Goal: Information Seeking & Learning: Check status

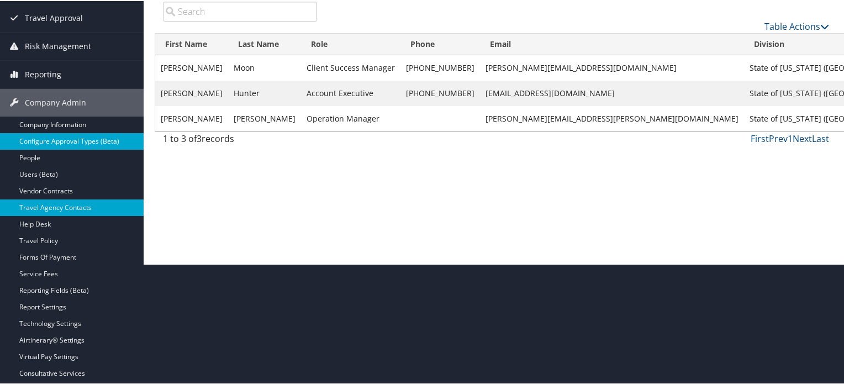
scroll to position [121, 0]
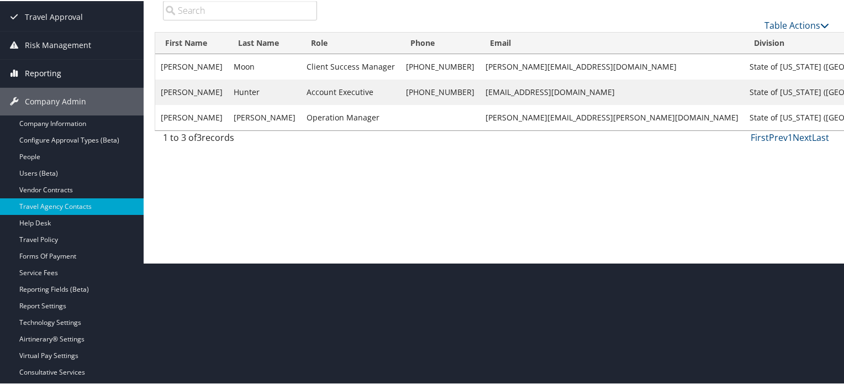
click at [51, 72] on span "Reporting" at bounding box center [43, 73] width 36 height 28
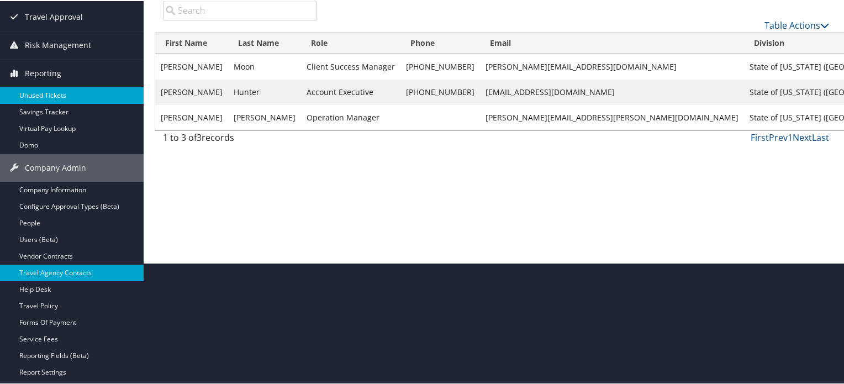
click at [63, 95] on link "Unused Tickets" at bounding box center [72, 94] width 144 height 17
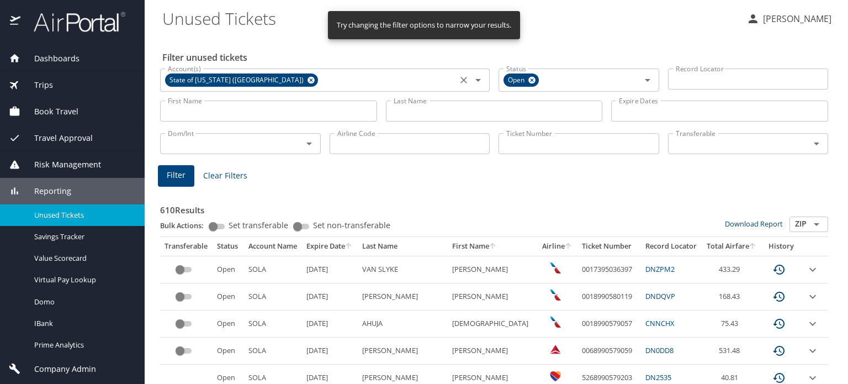
click at [307, 82] on icon at bounding box center [311, 80] width 8 height 12
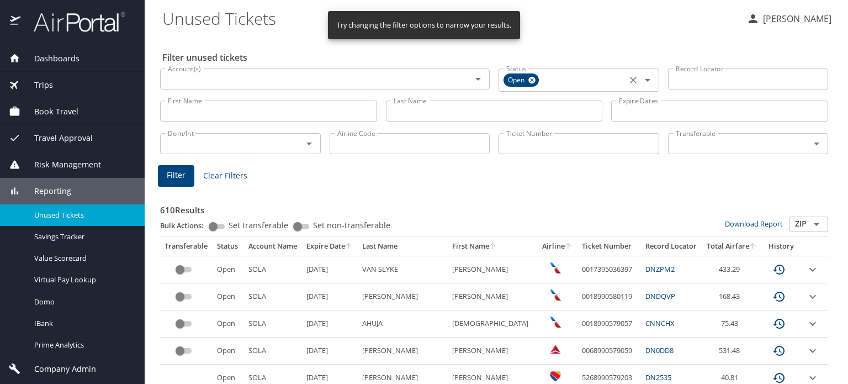
click at [528, 80] on icon at bounding box center [532, 80] width 8 height 12
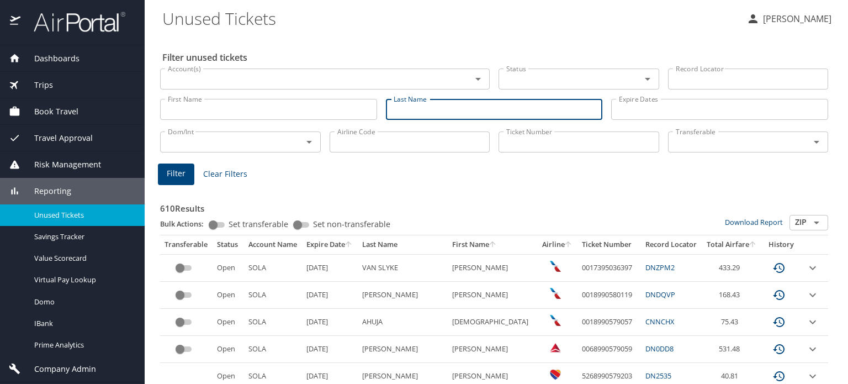
click at [409, 110] on input "Last Name" at bounding box center [494, 109] width 217 height 21
paste input "VINOD"
type input "VINOD"
click at [409, 110] on input "Last Name" at bounding box center [494, 109] width 217 height 21
paste input "Upadhyay"
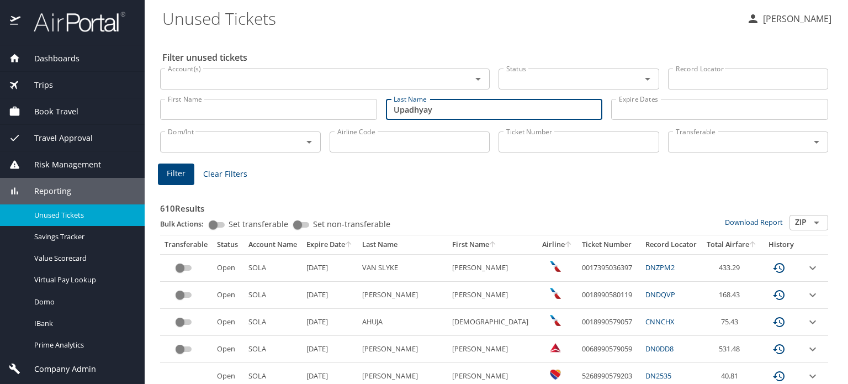
type input "Upadhyay"
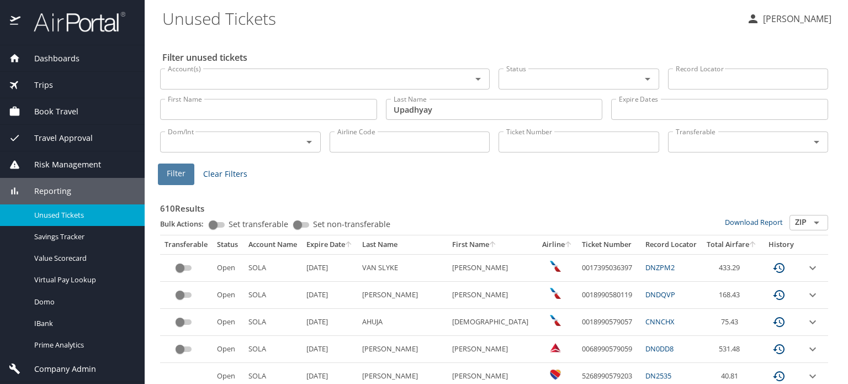
click at [179, 178] on span "Filter" at bounding box center [176, 174] width 19 height 14
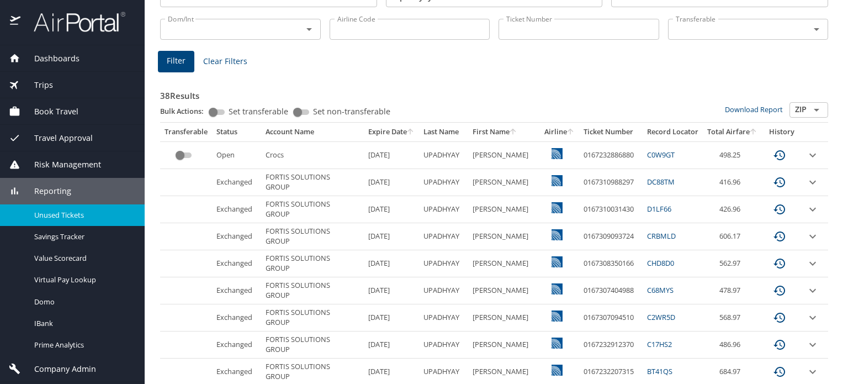
scroll to position [110, 0]
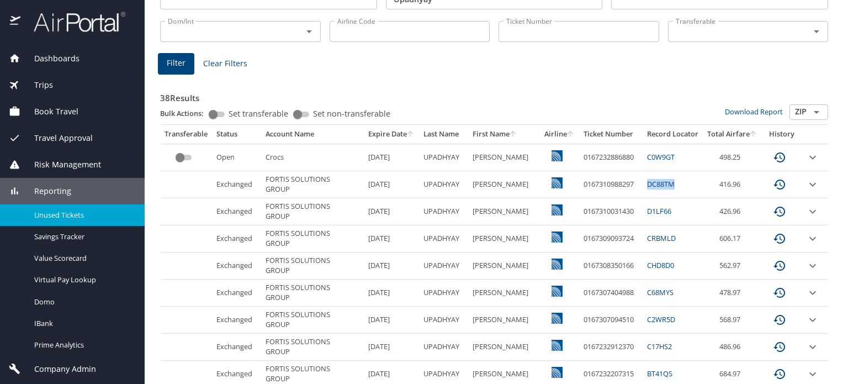
copy tr "DC88TM"
drag, startPoint x: 630, startPoint y: 183, endPoint x: 674, endPoint y: 182, distance: 43.6
click at [674, 182] on tr "Exchanged FORTIS SOLUTIONS GROUP 9/8/2026 UPADHYAY VINODKUMAR 0167310988297 DC8…" at bounding box center [494, 184] width 668 height 27
drag, startPoint x: 667, startPoint y: 210, endPoint x: 635, endPoint y: 208, distance: 32.1
click at [643, 208] on td "D1LF66" at bounding box center [673, 211] width 60 height 27
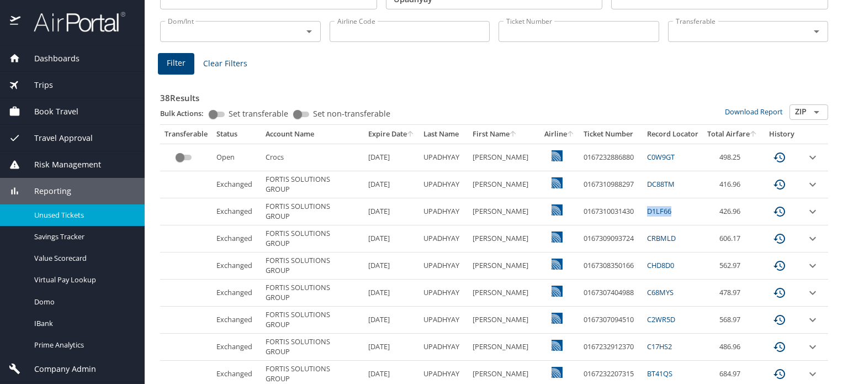
copy link "D1LF66"
drag, startPoint x: 667, startPoint y: 292, endPoint x: 621, endPoint y: 292, distance: 46.4
click at [621, 292] on tr "Exchanged FORTIS SOLUTIONS GROUP 5/7/2026 UPADHYAY VINODKUMAR 0167307404988 C68…" at bounding box center [494, 292] width 668 height 27
copy tr "C68MYS"
drag, startPoint x: 669, startPoint y: 156, endPoint x: 637, endPoint y: 156, distance: 31.5
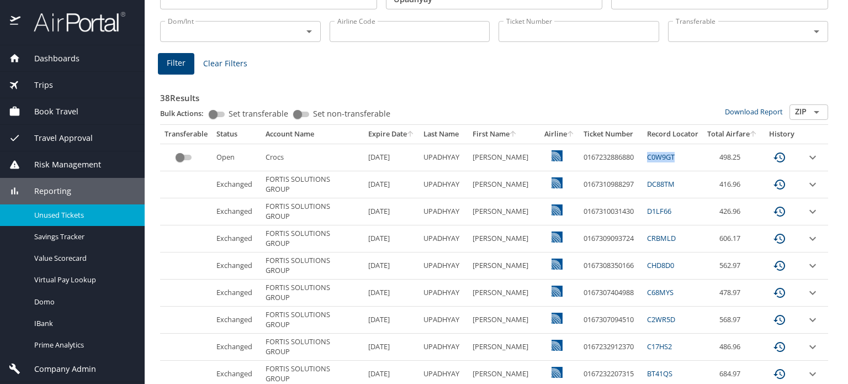
click at [643, 156] on td "C0W9GT" at bounding box center [673, 157] width 60 height 27
copy link "C0W9GT"
drag, startPoint x: 669, startPoint y: 185, endPoint x: 636, endPoint y: 186, distance: 33.1
click at [643, 186] on td "DC88TM" at bounding box center [673, 184] width 60 height 27
copy link "DC88TM"
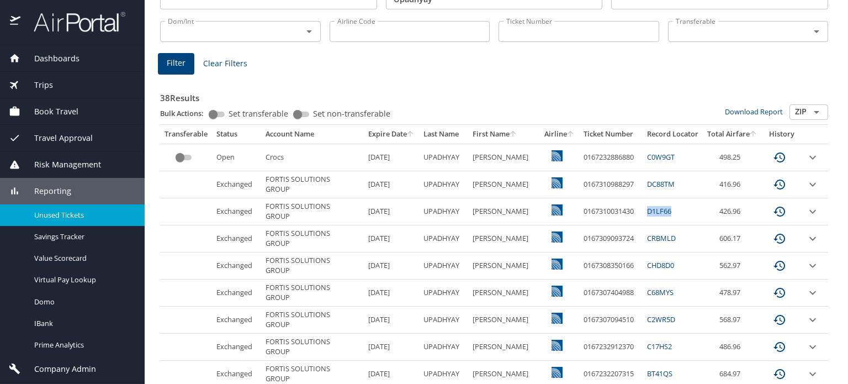
drag, startPoint x: 662, startPoint y: 211, endPoint x: 634, endPoint y: 211, distance: 27.6
click at [643, 211] on td "D1LF66" at bounding box center [673, 211] width 60 height 27
copy link "D1LF66"
drag, startPoint x: 676, startPoint y: 182, endPoint x: 627, endPoint y: 184, distance: 48.7
click at [627, 184] on tr "Exchanged FORTIS SOLUTIONS GROUP 9/8/2026 UPADHYAY VINODKUMAR 0167310988297 DC8…" at bounding box center [494, 184] width 668 height 27
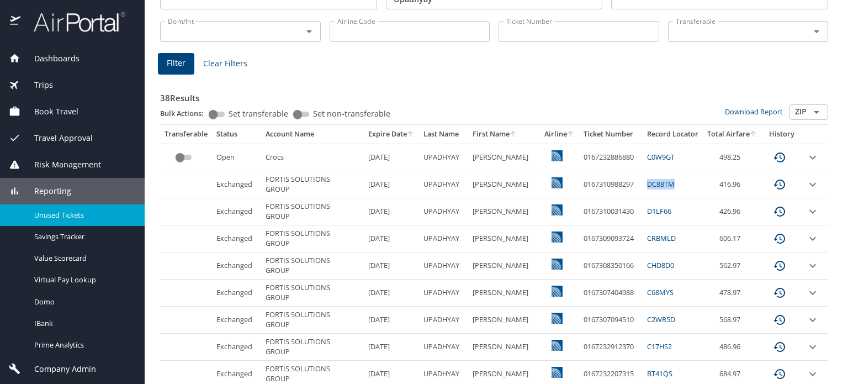
copy tr "DC88TM"
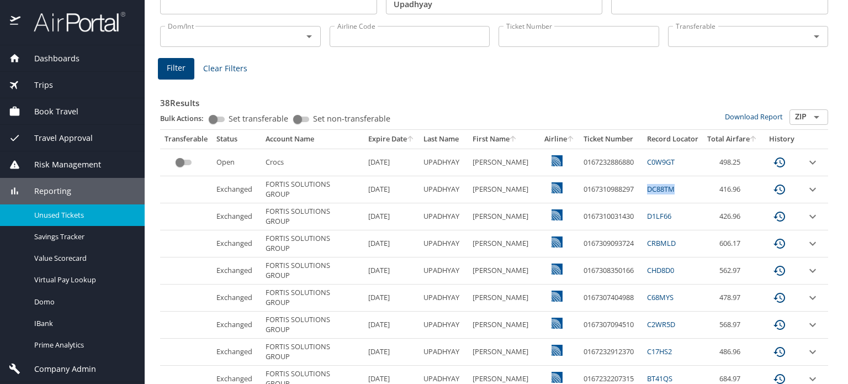
scroll to position [0, 0]
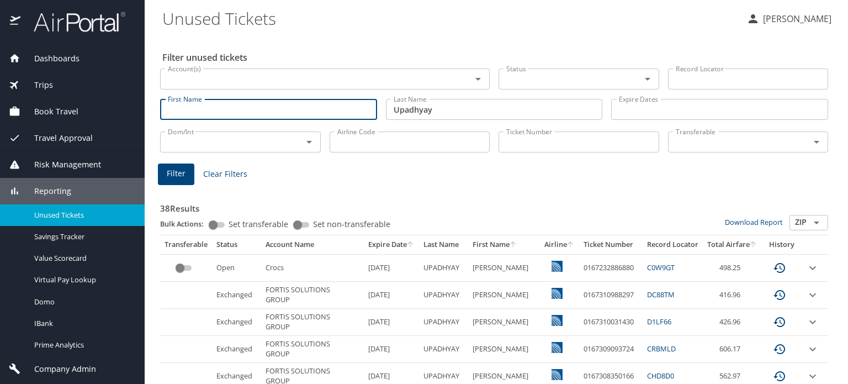
click at [279, 109] on input "First Name" at bounding box center [268, 109] width 217 height 21
type input "vinod"
click at [182, 172] on span "Filter" at bounding box center [176, 174] width 19 height 14
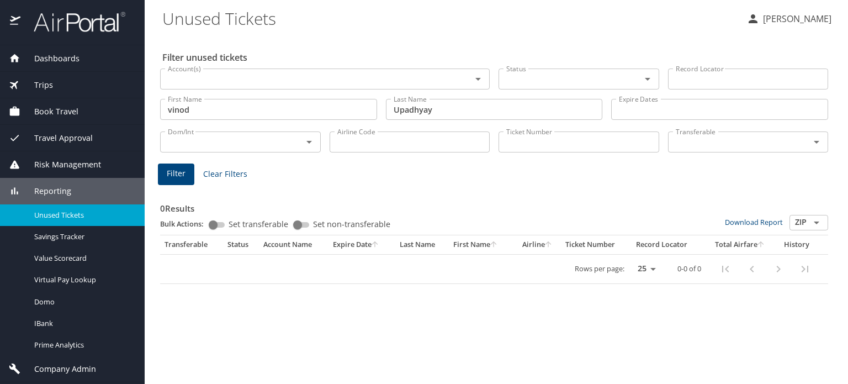
click at [292, 109] on input "vinod" at bounding box center [268, 109] width 217 height 21
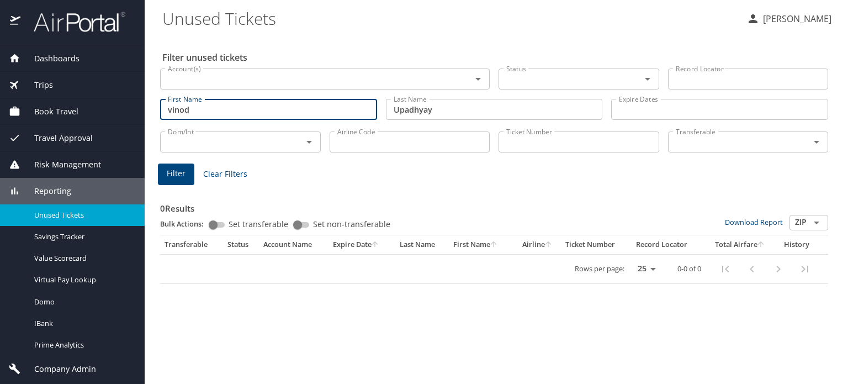
click at [292, 109] on input "vinod" at bounding box center [268, 109] width 217 height 21
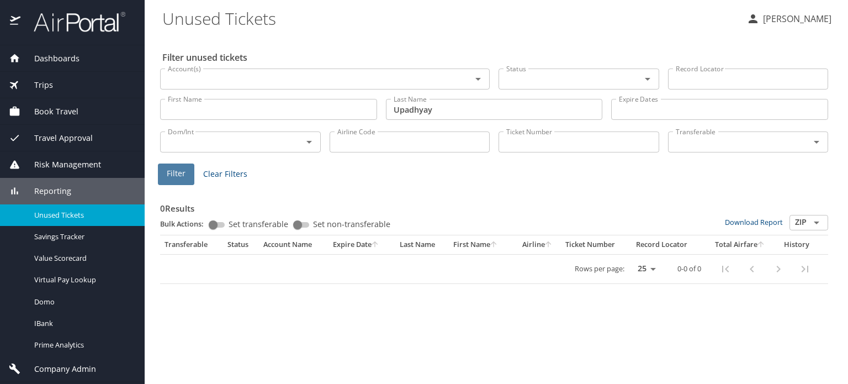
click at [177, 173] on span "Filter" at bounding box center [176, 174] width 19 height 14
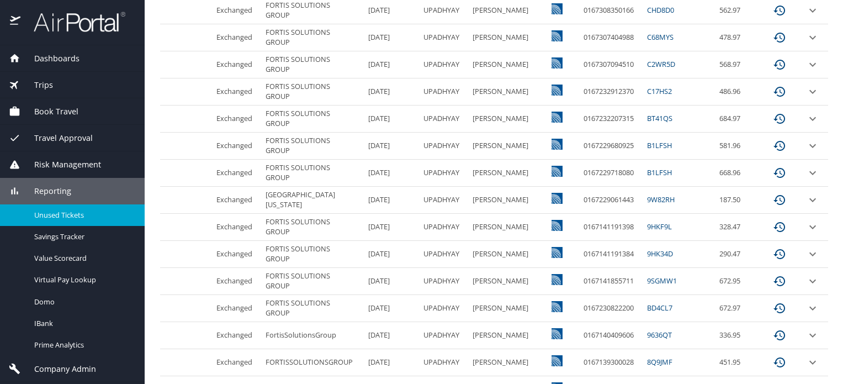
scroll to position [587, 0]
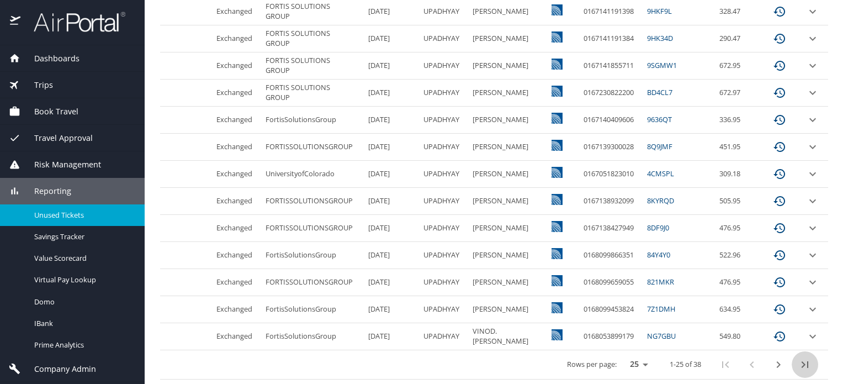
click at [798, 358] on icon "last page" at bounding box center [804, 364] width 13 height 13
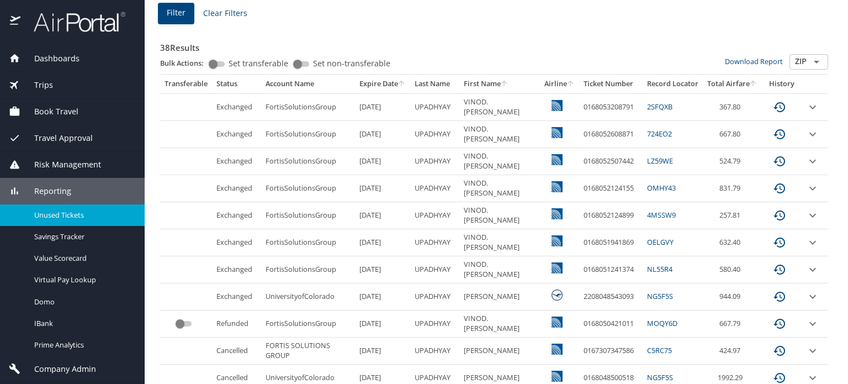
scroll to position [254, 0]
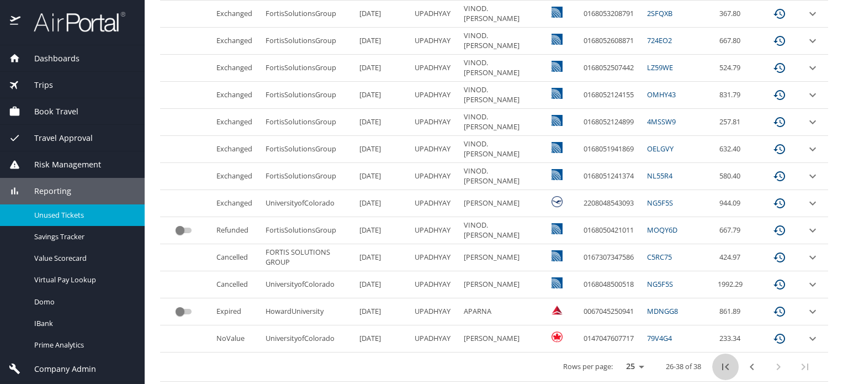
click at [721, 364] on icon "first page" at bounding box center [725, 366] width 13 height 13
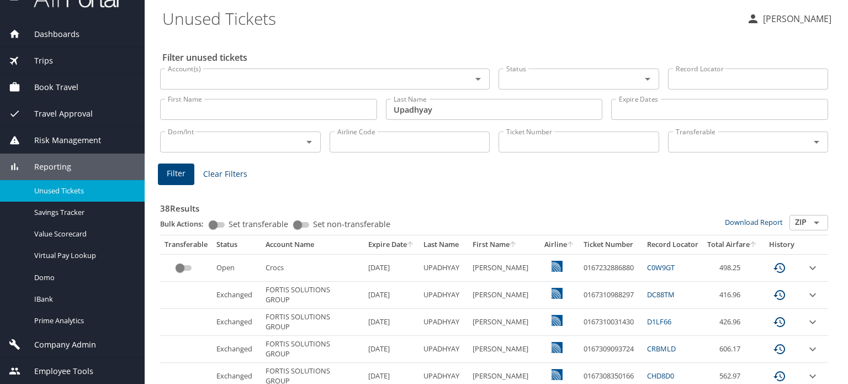
scroll to position [0, 0]
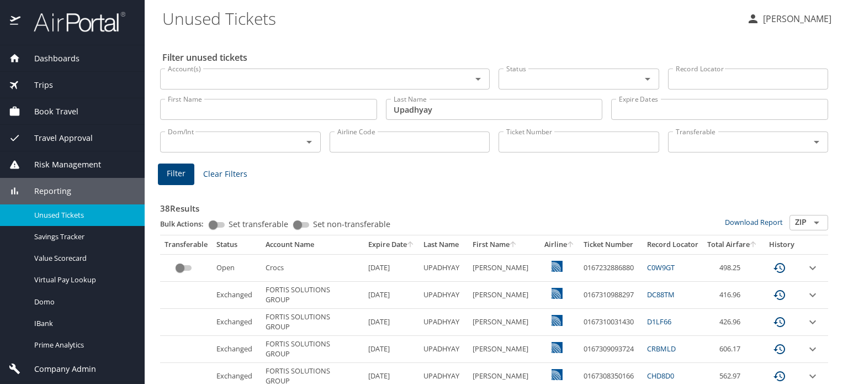
click at [68, 62] on span "Dashboards" at bounding box center [49, 58] width 59 height 12
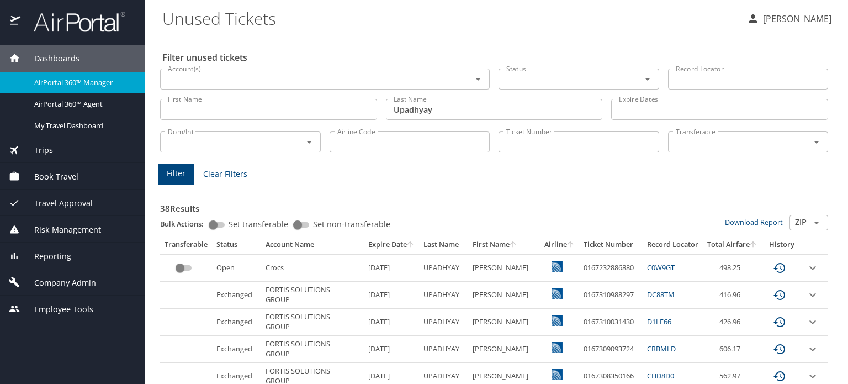
click at [111, 22] on img at bounding box center [74, 22] width 104 height 22
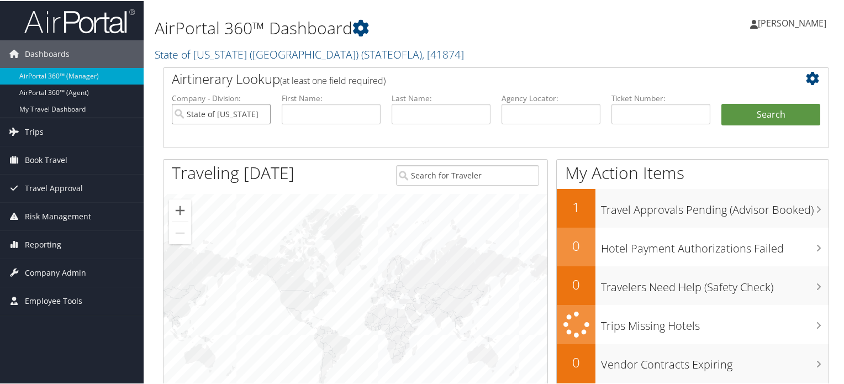
click at [260, 116] on input "State of [US_STATE] ([GEOGRAPHIC_DATA])" at bounding box center [221, 113] width 99 height 20
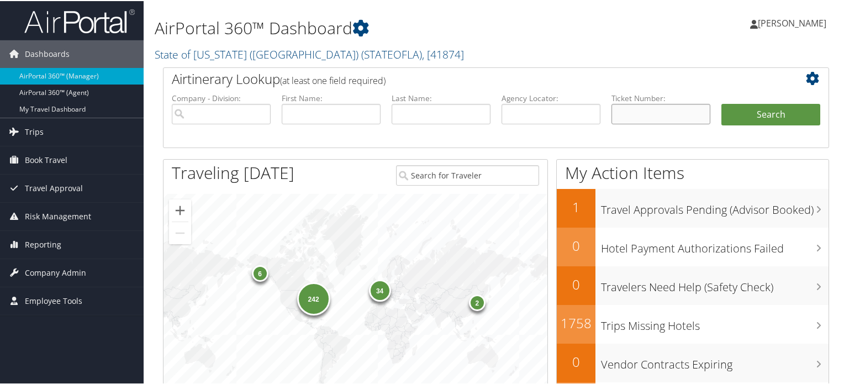
click at [639, 113] on input "text" at bounding box center [660, 113] width 99 height 20
paste input "0162331259784"
type input "0162331259784"
click at [744, 113] on button "Search" at bounding box center [770, 114] width 99 height 22
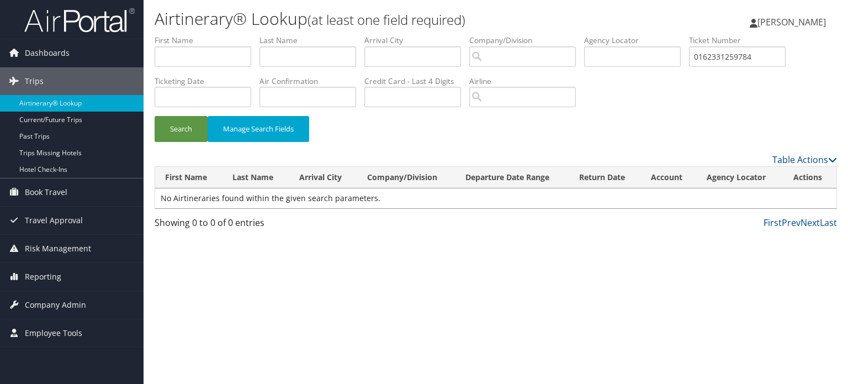
click at [102, 28] on img at bounding box center [79, 20] width 110 height 26
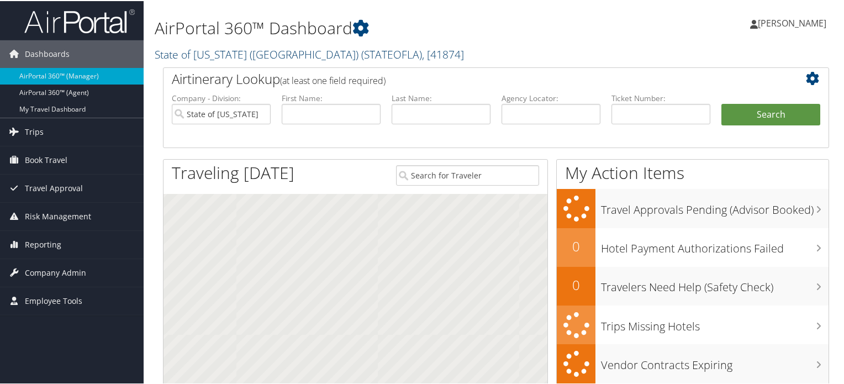
click at [200, 52] on link "State of [US_STATE] (SOLA) ( STATEOFLA ) , [ 41874 ]" at bounding box center [309, 53] width 309 height 15
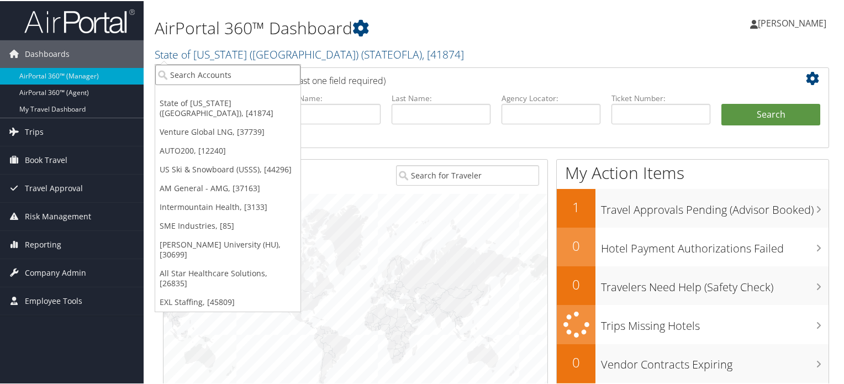
click at [193, 74] on input "search" at bounding box center [227, 74] width 145 height 20
paste input "301111"
type input "301111"
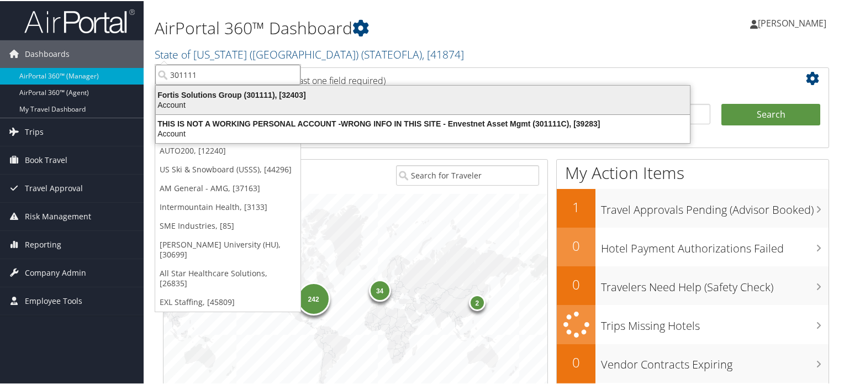
click at [192, 97] on div "Fortis Solutions Group (301111), [32403]" at bounding box center [422, 94] width 547 height 10
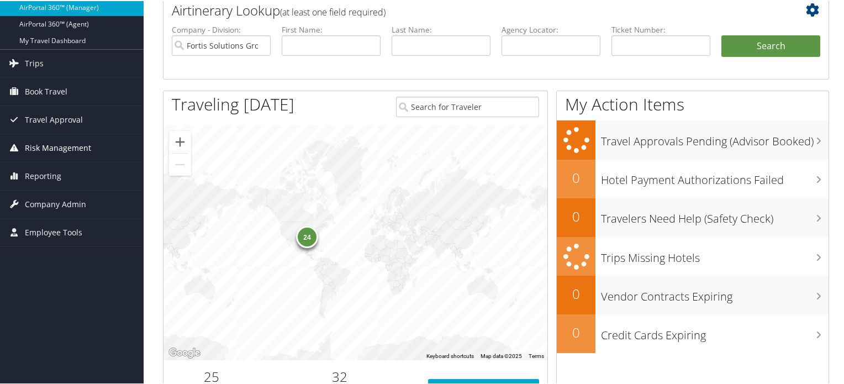
scroll to position [70, 0]
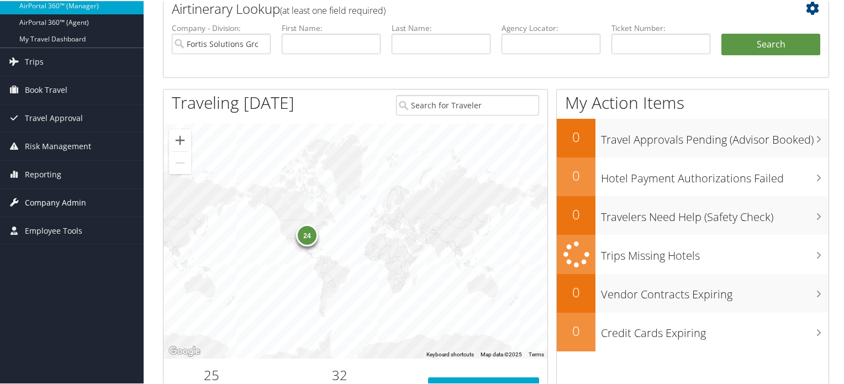
click at [66, 200] on span "Company Admin" at bounding box center [55, 202] width 61 height 28
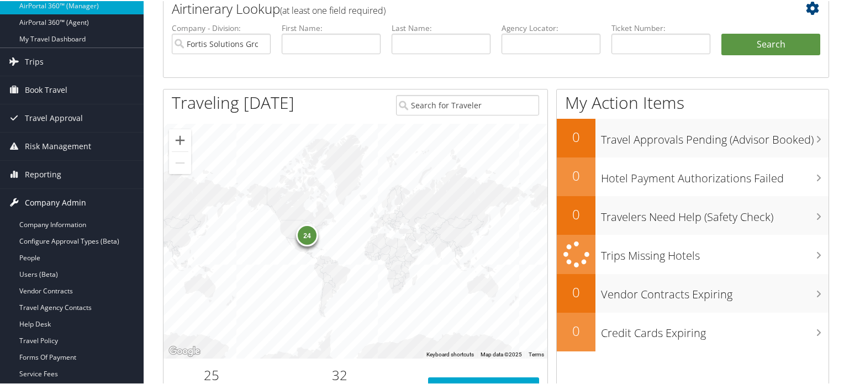
click at [46, 198] on span "Company Admin" at bounding box center [55, 202] width 61 height 28
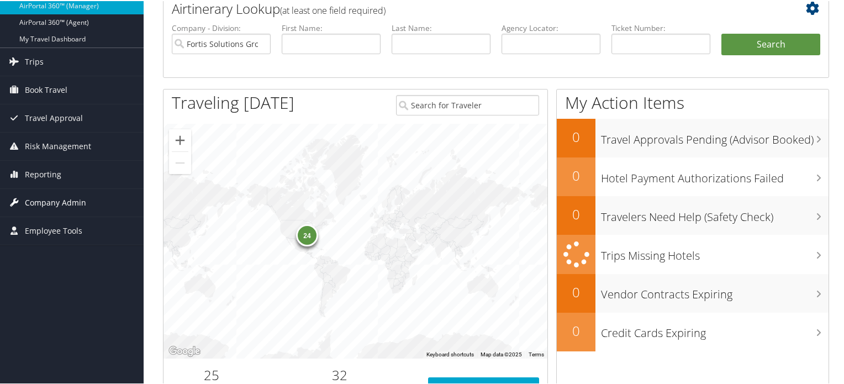
click at [60, 195] on span "Company Admin" at bounding box center [55, 202] width 61 height 28
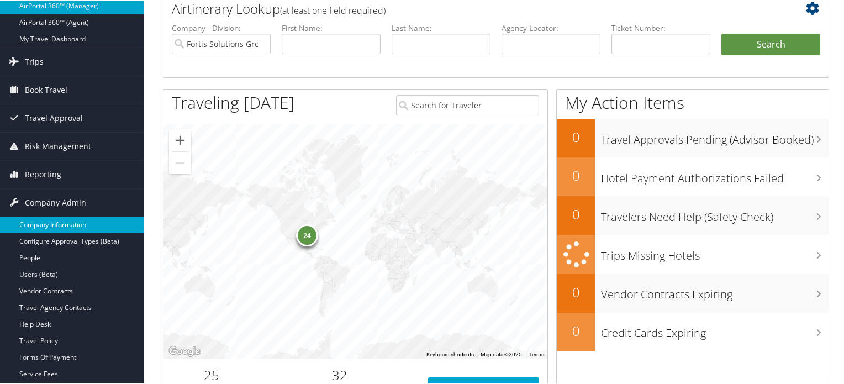
click at [45, 224] on link "Company Information" at bounding box center [72, 223] width 144 height 17
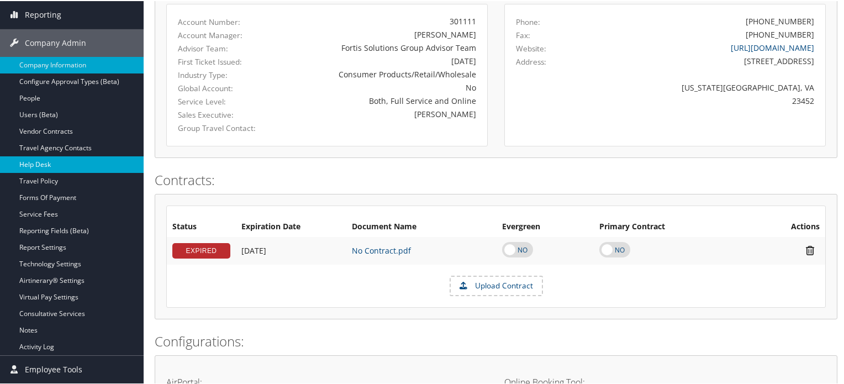
scroll to position [106, 0]
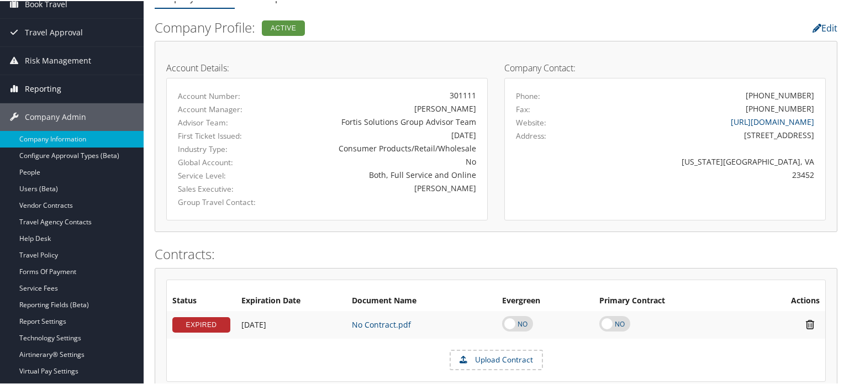
click at [52, 80] on span "Reporting" at bounding box center [43, 88] width 36 height 28
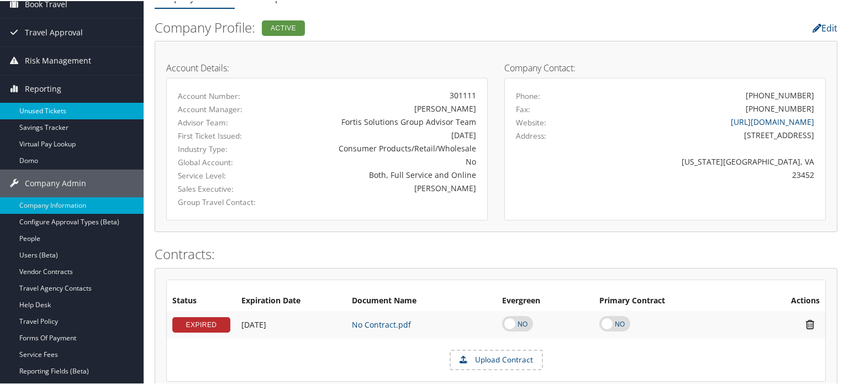
click at [36, 105] on link "Unused Tickets" at bounding box center [72, 110] width 144 height 17
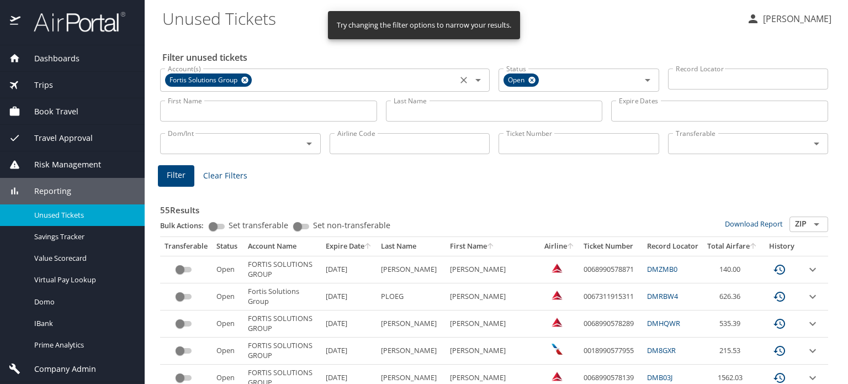
click at [243, 82] on icon at bounding box center [244, 80] width 7 height 7
click at [528, 83] on icon at bounding box center [531, 80] width 7 height 7
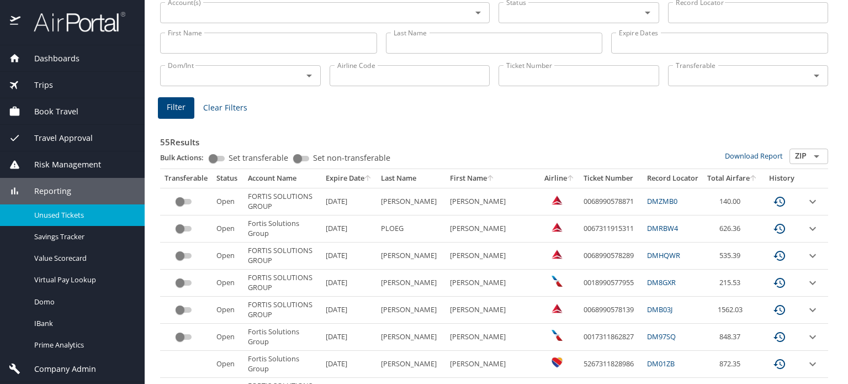
scroll to position [66, 0]
click at [553, 76] on input "Ticket Number" at bounding box center [579, 75] width 161 height 21
paste input "0162331259784"
type input "0162331259784"
click at [179, 112] on span "Filter" at bounding box center [176, 108] width 19 height 14
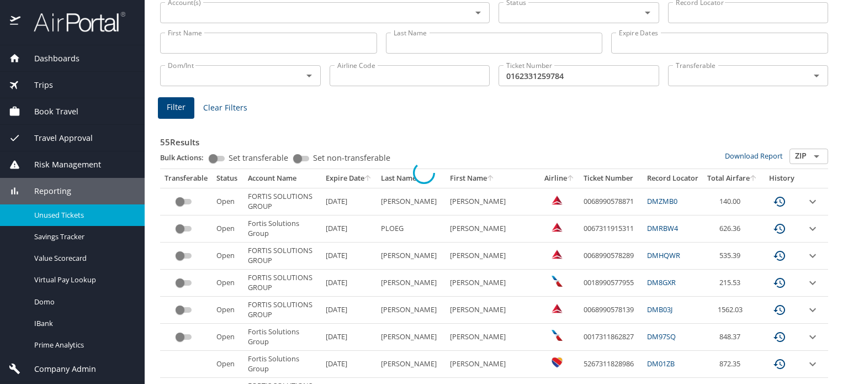
scroll to position [0, 0]
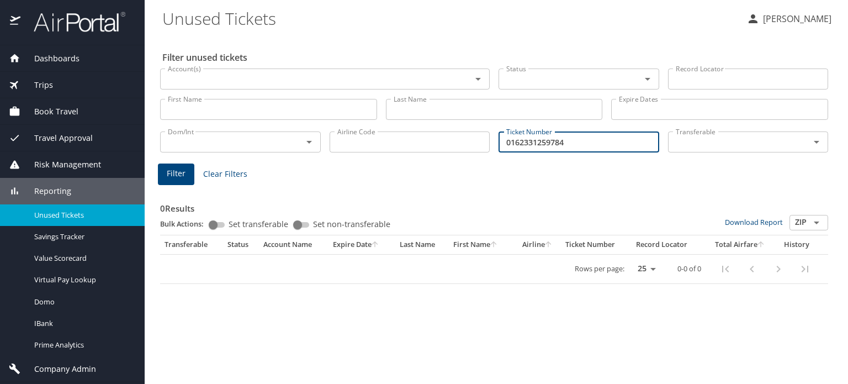
click at [584, 152] on input "0162331259784" at bounding box center [579, 141] width 161 height 21
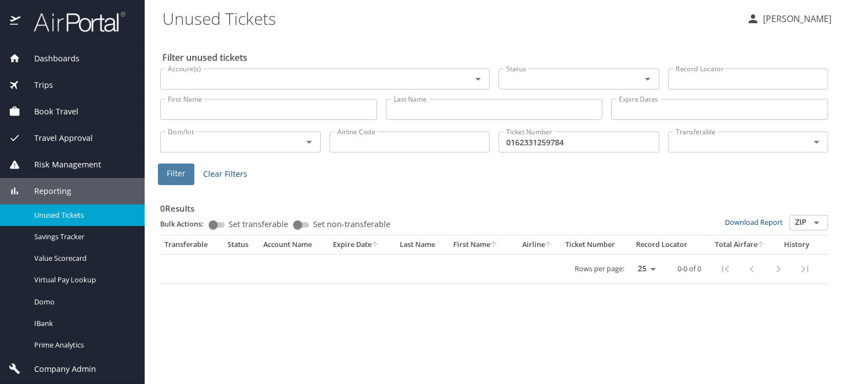
click at [181, 179] on span "Filter" at bounding box center [176, 174] width 19 height 14
